Goal: Use online tool/utility: Utilize a website feature to perform a specific function

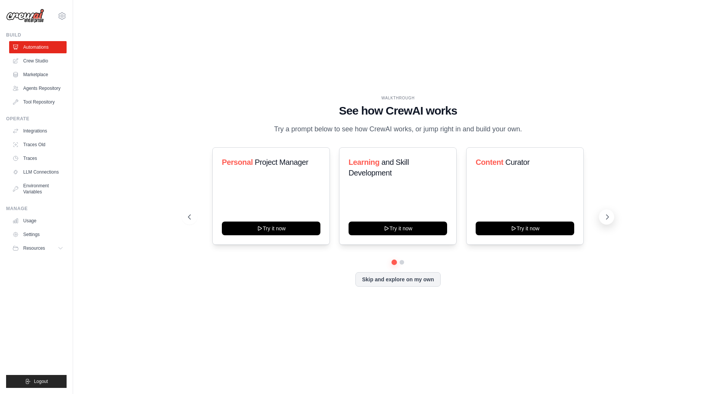
click at [608, 217] on icon at bounding box center [608, 217] width 2 height 5
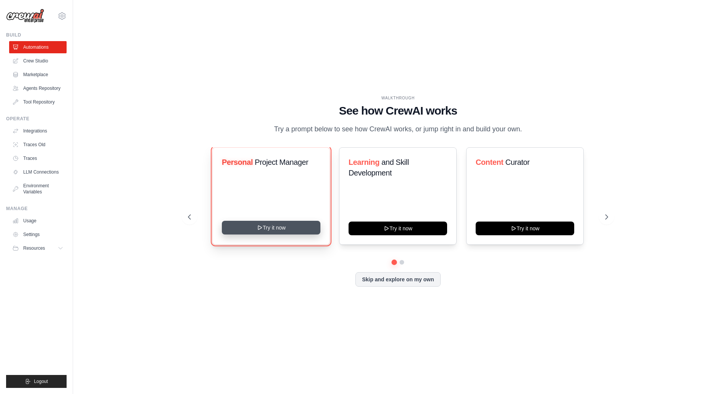
click at [279, 229] on button "Try it now" at bounding box center [271, 228] width 99 height 14
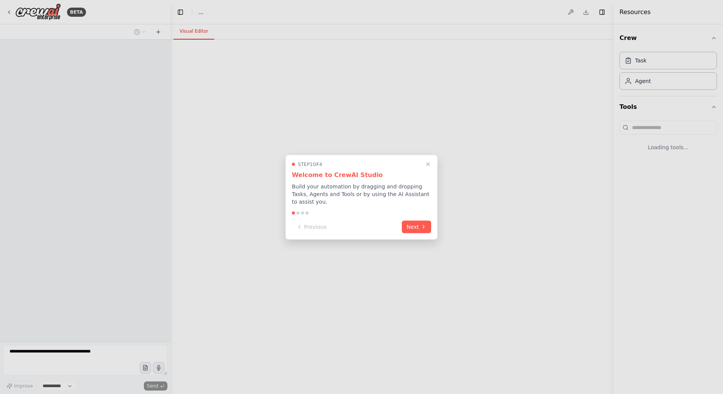
select select "****"
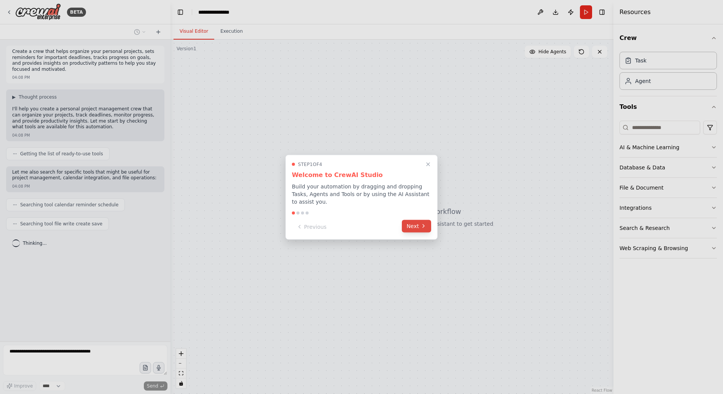
click at [410, 229] on button "Next" at bounding box center [416, 226] width 29 height 13
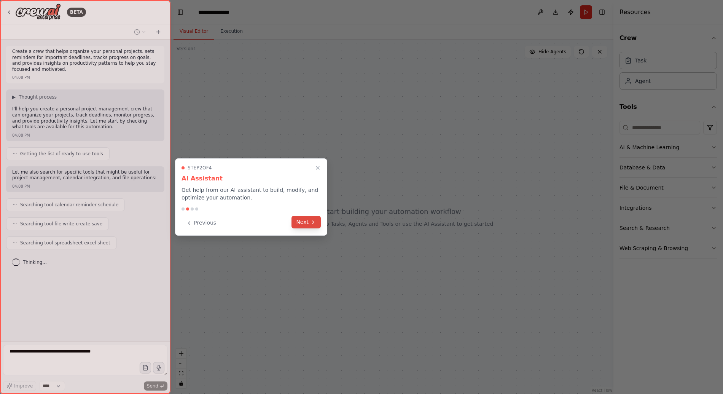
click at [306, 223] on button "Next" at bounding box center [305, 222] width 29 height 13
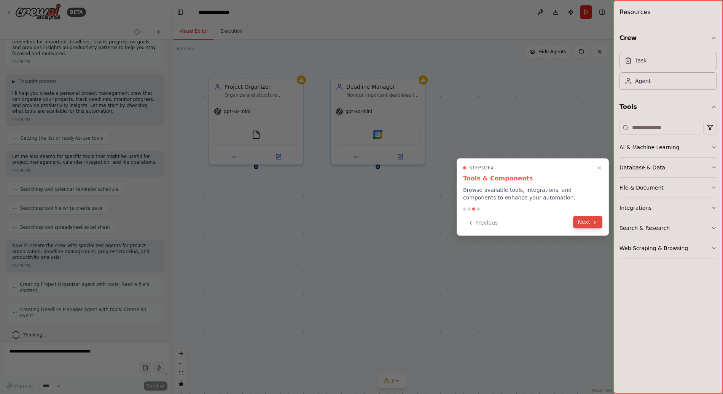
scroll to position [35, 0]
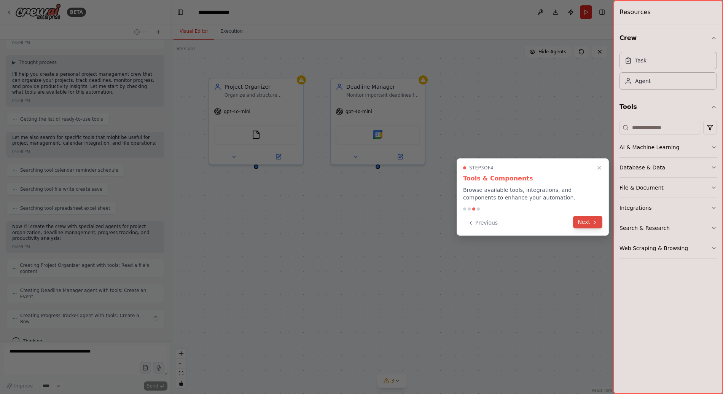
click at [586, 223] on button "Next" at bounding box center [587, 222] width 29 height 13
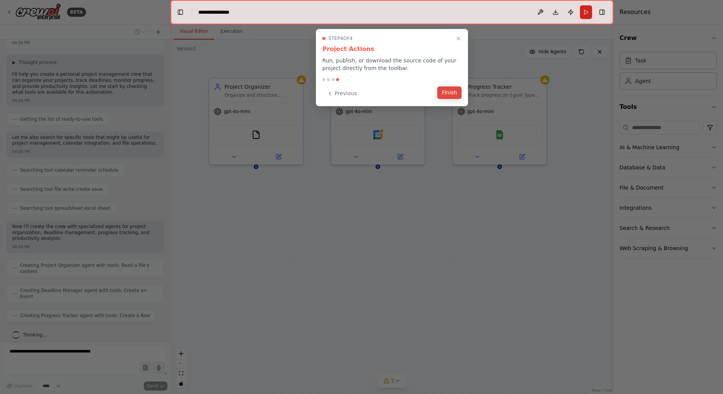
click at [447, 92] on button "Finish" at bounding box center [449, 92] width 24 height 13
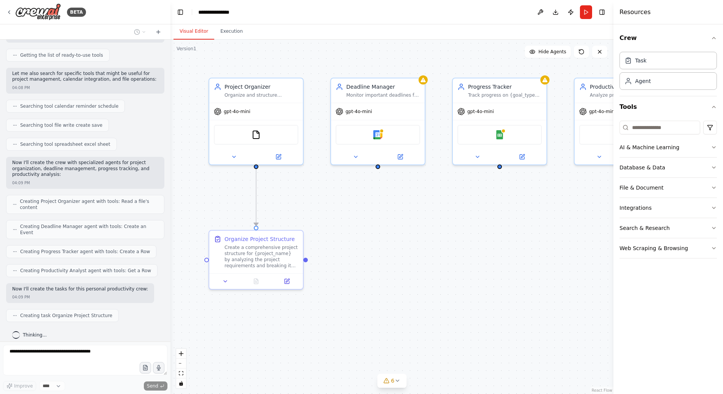
scroll to position [118, 0]
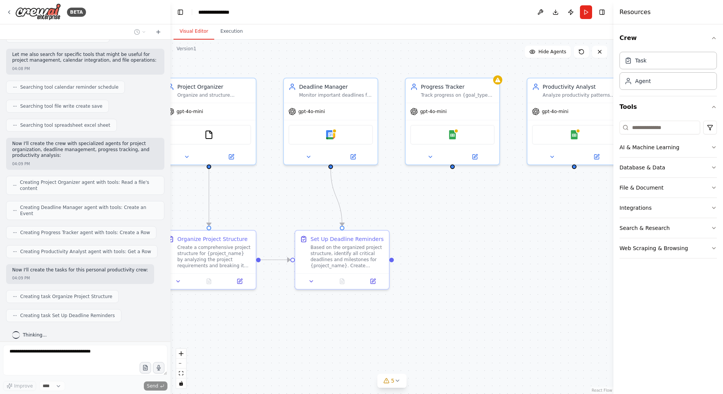
drag, startPoint x: 349, startPoint y: 218, endPoint x: 265, endPoint y: 219, distance: 83.7
click at [265, 219] on div ".deletable-edge-delete-btn { width: 20px; height: 20px; border: 0px solid #ffff…" at bounding box center [391, 217] width 443 height 354
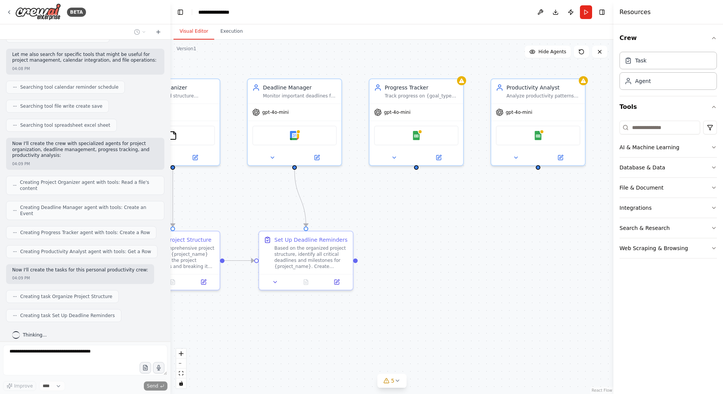
click at [407, 204] on div ".deletable-edge-delete-btn { width: 20px; height: 20px; border: 0px solid #ffff…" at bounding box center [391, 217] width 443 height 354
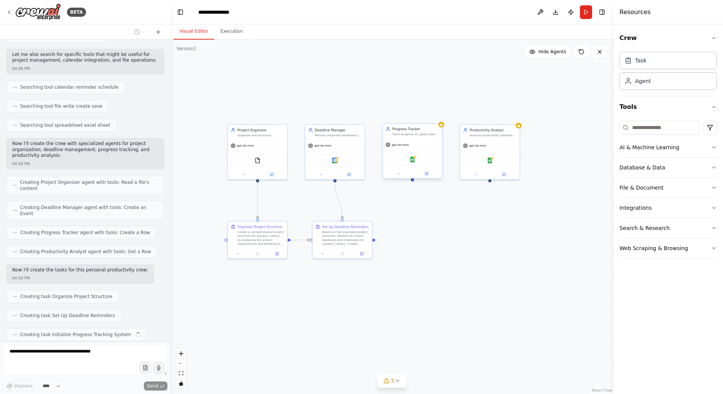
scroll to position [137, 0]
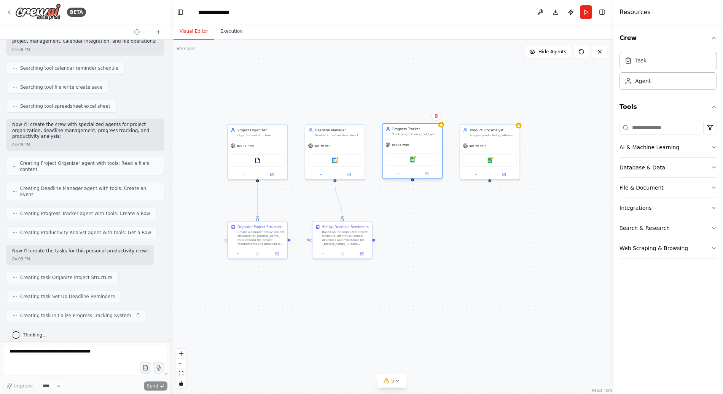
click at [403, 130] on div "Progress Tracker" at bounding box center [415, 129] width 47 height 5
click at [467, 131] on div "Productivity Analyst Analyze productivity patterns and provide actionable insig…" at bounding box center [490, 132] width 54 height 10
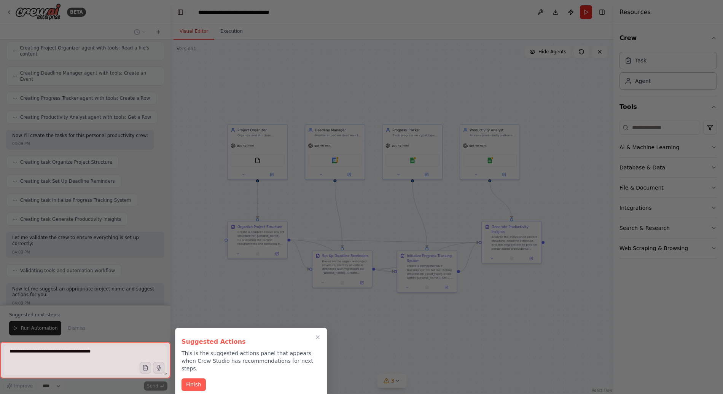
scroll to position [258, 0]
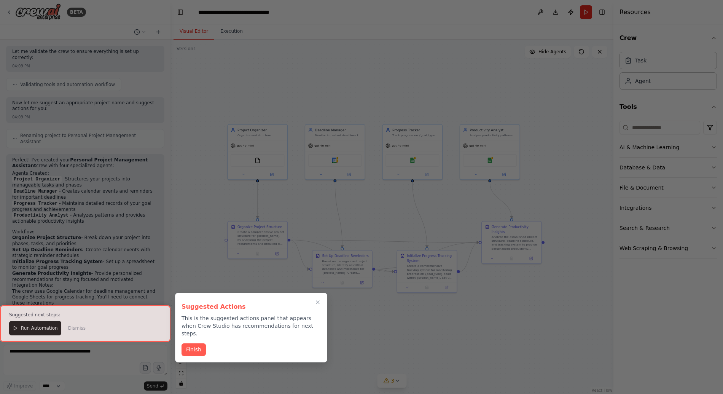
click at [197, 347] on div "Finish" at bounding box center [250, 349] width 139 height 13
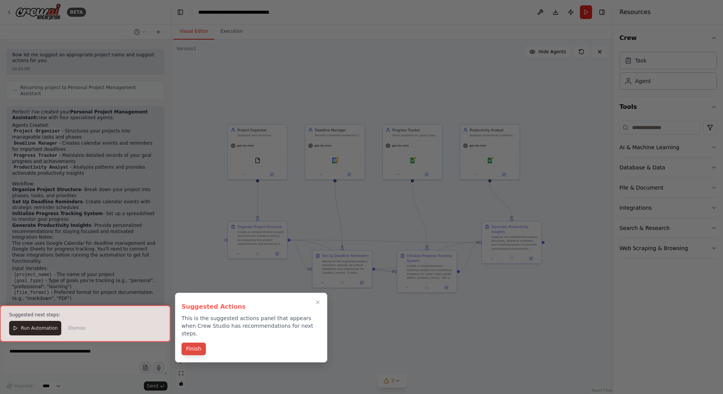
click at [197, 344] on button "Finish" at bounding box center [193, 348] width 24 height 13
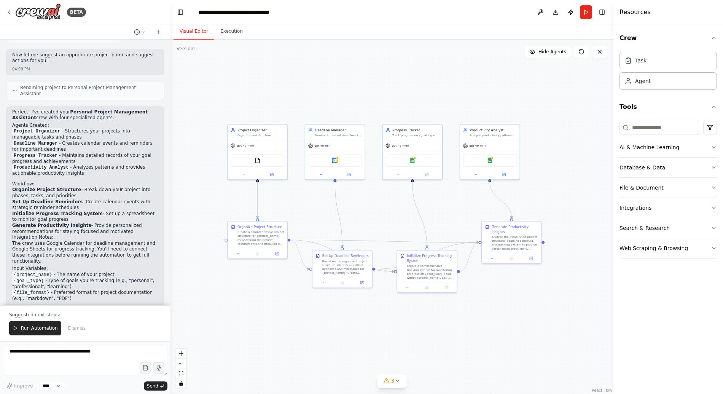
scroll to position [492, 0]
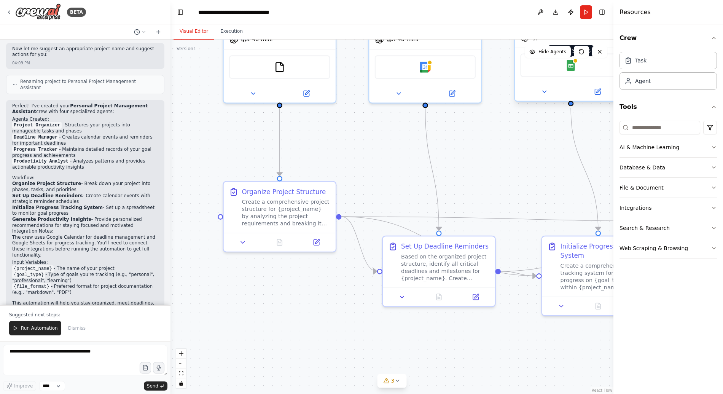
click at [589, 11] on button "Run" at bounding box center [586, 12] width 12 height 14
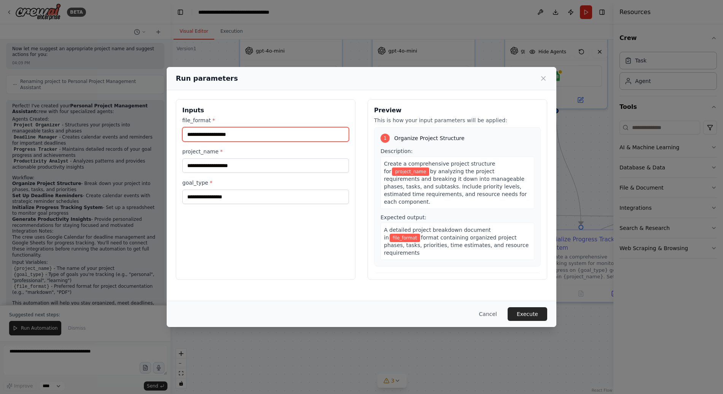
click at [272, 137] on input "file_format *" at bounding box center [265, 134] width 167 height 14
